Goal: Task Accomplishment & Management: Manage account settings

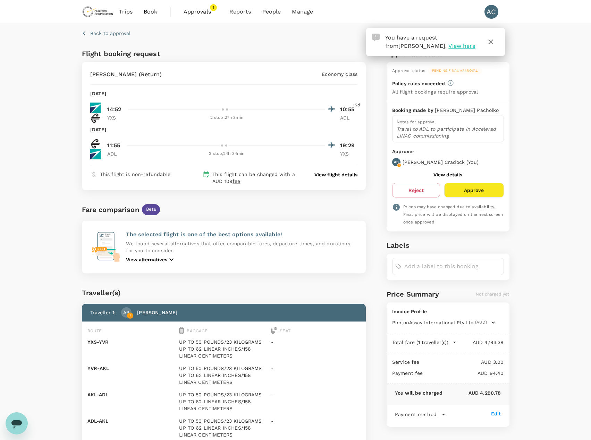
click at [493, 43] on icon "button" at bounding box center [490, 42] width 8 height 8
click at [342, 178] on p "View flight details" at bounding box center [335, 174] width 43 height 7
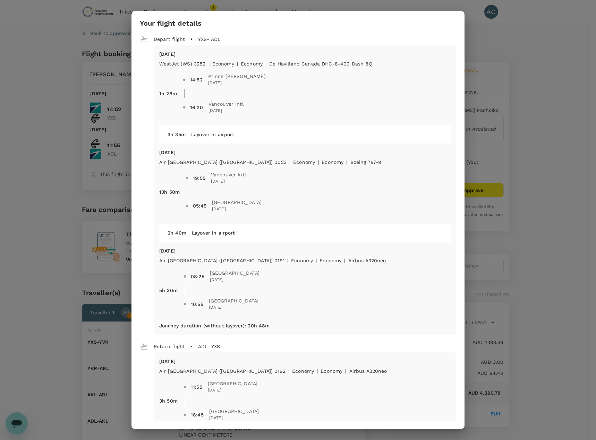
click at [522, 103] on div "Your flight details Depart flight YXS - ADL [DATE] WestJet (WS) 3282 | economy …" at bounding box center [298, 220] width 596 height 440
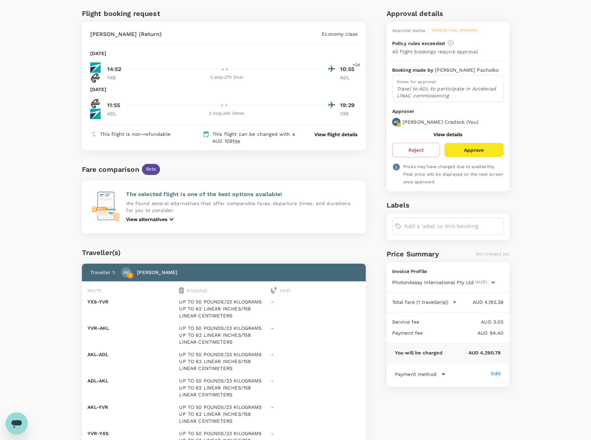
scroll to position [104, 0]
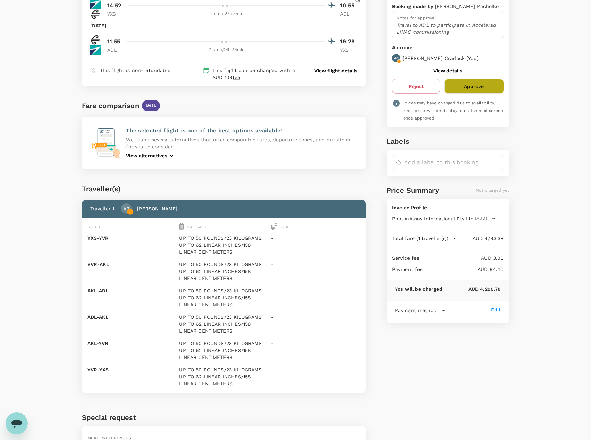
click at [490, 88] on button "Approve" at bounding box center [473, 86] width 59 height 15
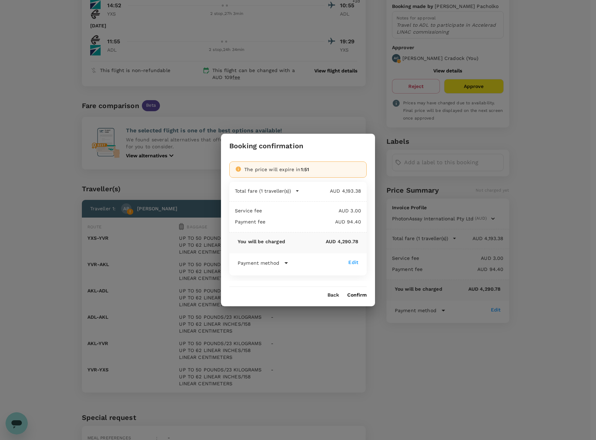
click at [355, 297] on button "Confirm" at bounding box center [356, 296] width 19 height 6
